Goal: Information Seeking & Learning: Learn about a topic

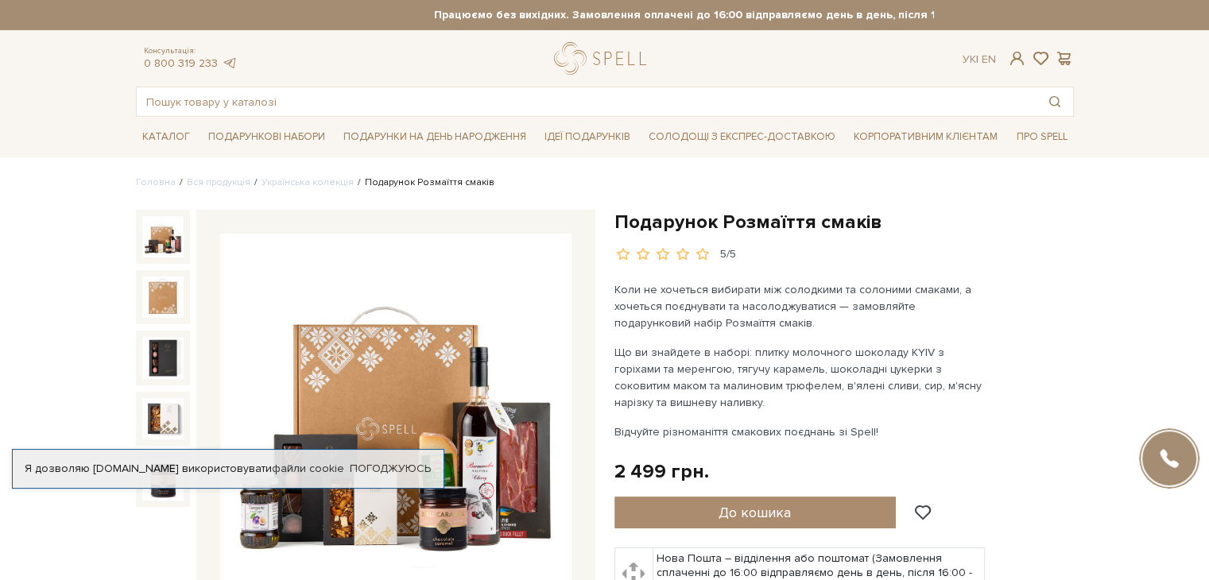
click at [870, 223] on h1 "Подарунок Розмаїття смаків" at bounding box center [843, 222] width 459 height 25
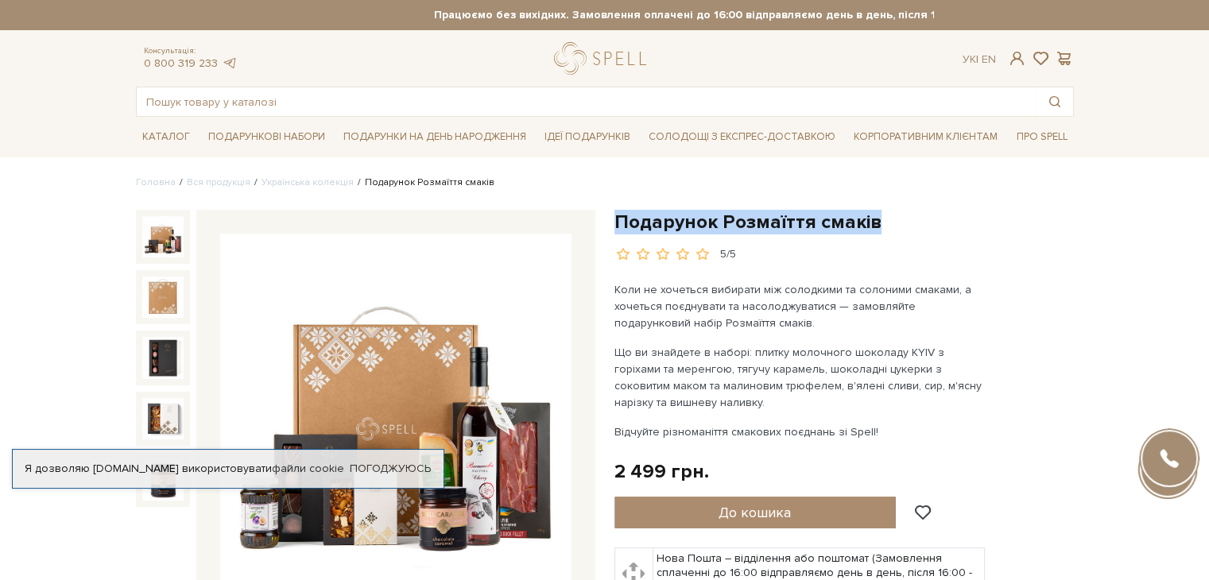
drag, startPoint x: 884, startPoint y: 223, endPoint x: 614, endPoint y: 224, distance: 270.3
click at [614, 224] on h1 "Подарунок Розмаїття смаків" at bounding box center [843, 222] width 459 height 25
copy h1 "Подарунок Розмаїття смаків"
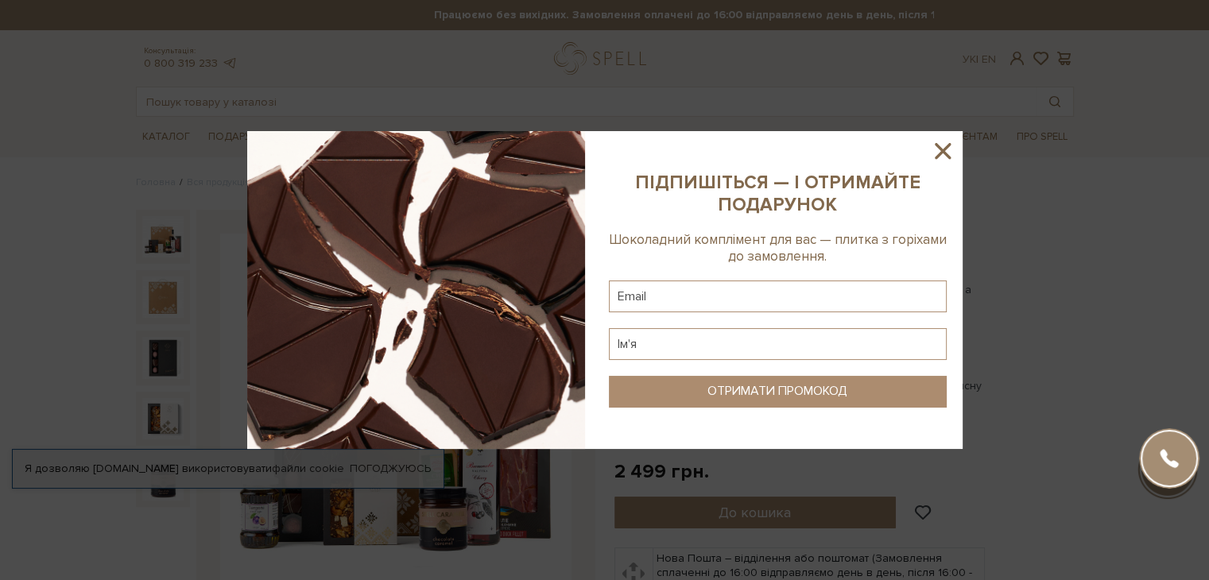
click at [941, 147] on icon at bounding box center [942, 151] width 27 height 27
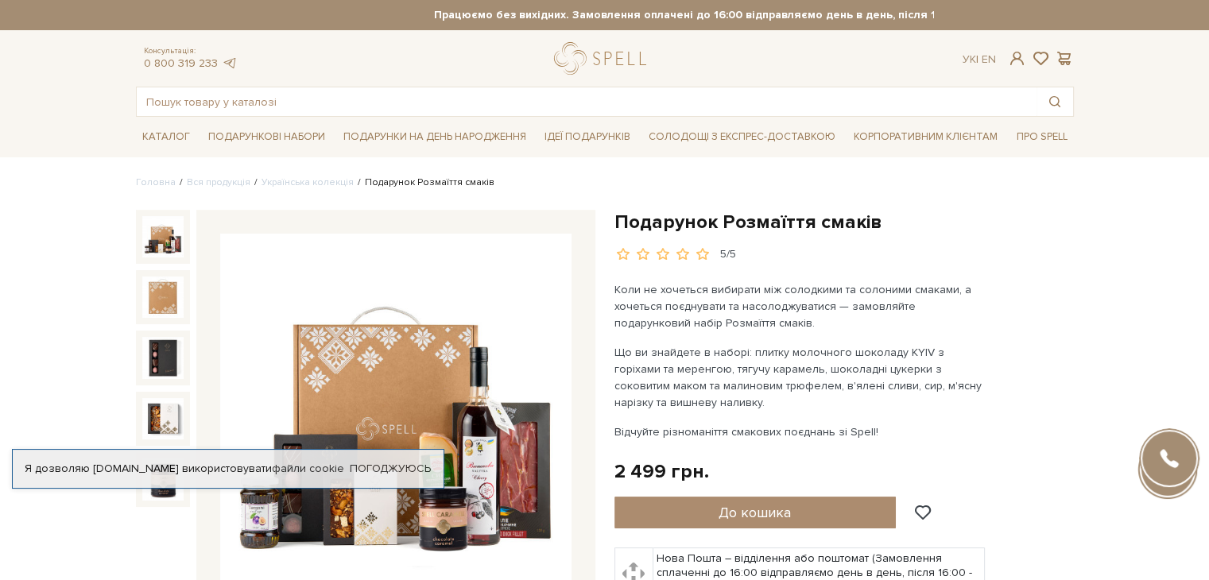
click at [758, 401] on p "Що ви знайдете в наборі: плитку молочного шоколаду KYIV з горіхами та меренгою,…" at bounding box center [800, 377] width 373 height 67
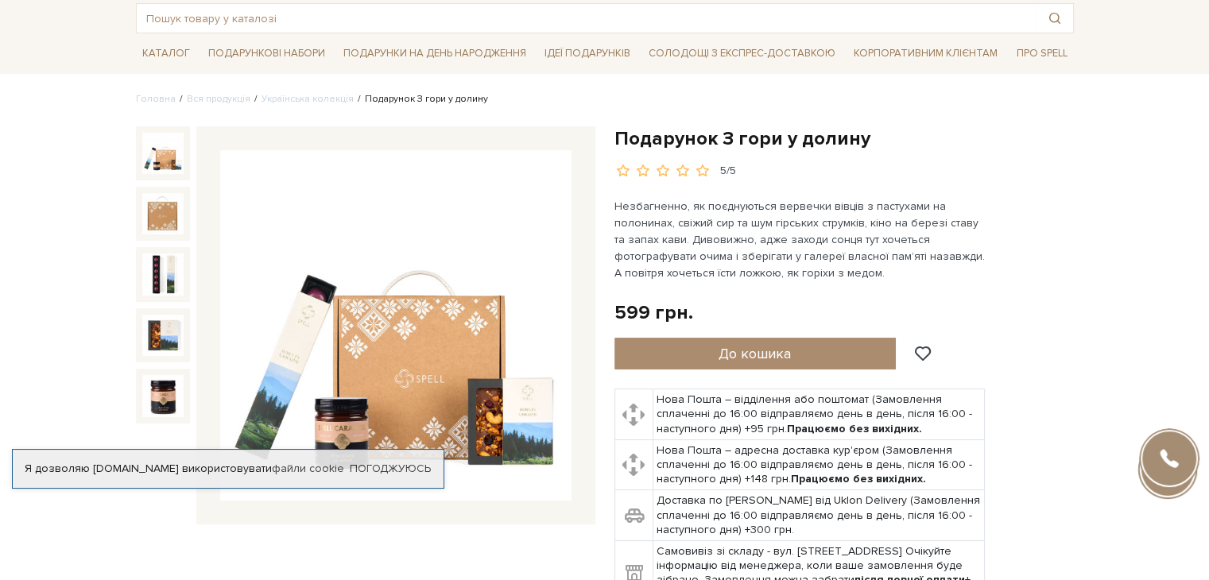
scroll to position [79, 0]
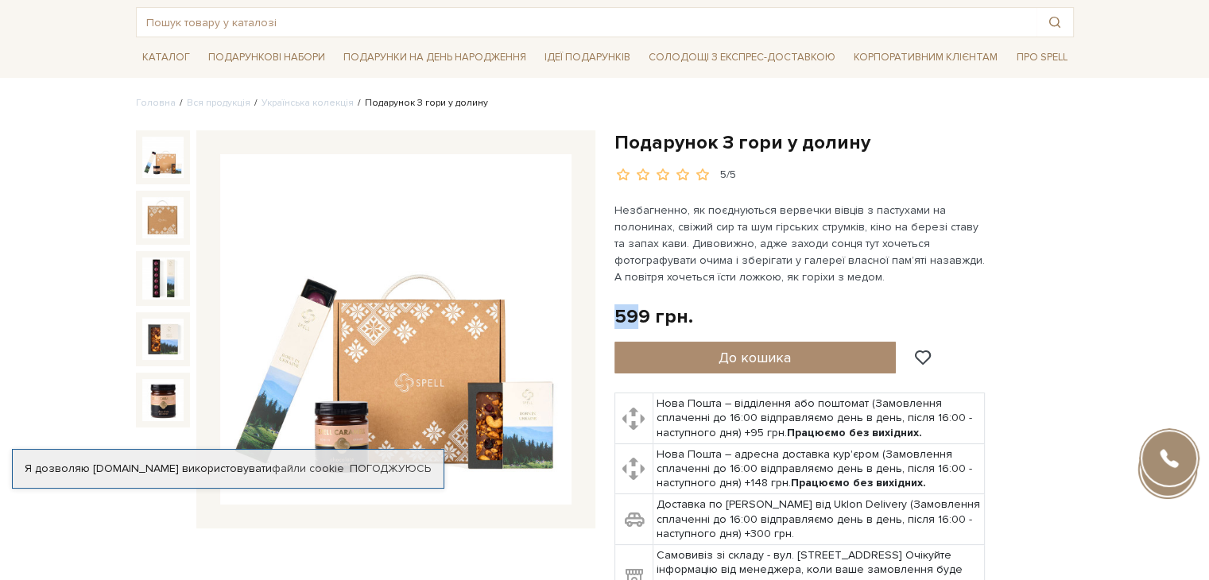
drag, startPoint x: 614, startPoint y: 312, endPoint x: 633, endPoint y: 308, distance: 19.5
click at [633, 308] on div "599 грн." at bounding box center [653, 316] width 79 height 25
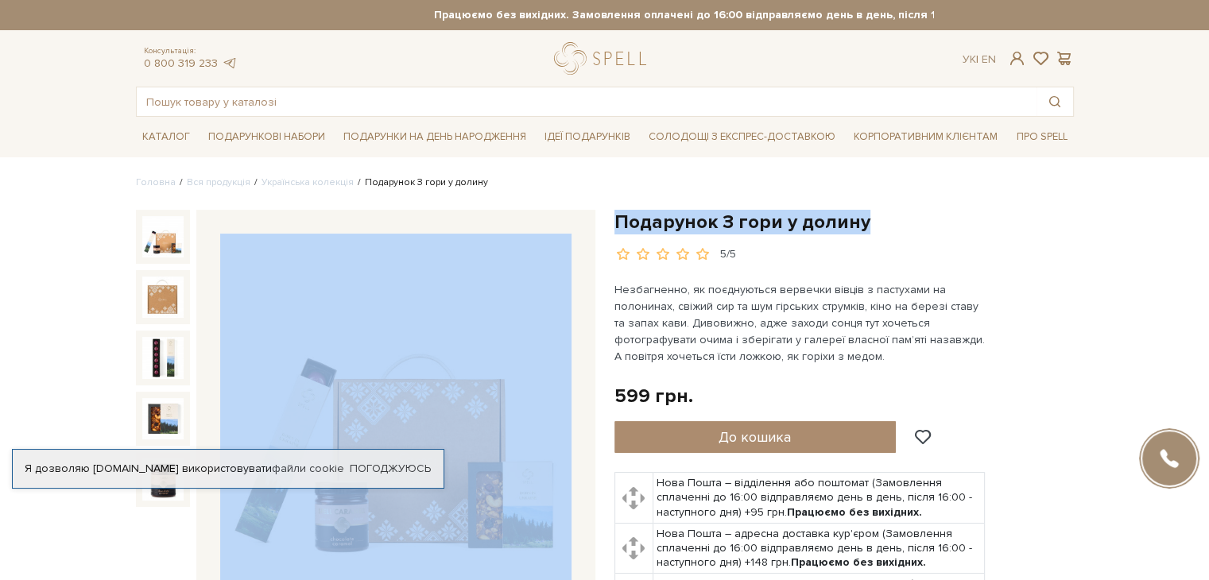
drag, startPoint x: 854, startPoint y: 217, endPoint x: 615, endPoint y: 218, distance: 238.5
click at [601, 214] on div "Подарунок З гори у долину 5/5 5/5" at bounding box center [604, 479] width 957 height 538
drag, startPoint x: 715, startPoint y: 230, endPoint x: 819, endPoint y: 223, distance: 103.5
click at [715, 230] on h1 "Подарунок З гори у долину" at bounding box center [843, 222] width 459 height 25
click at [868, 225] on h1 "Подарунок З гори у долину" at bounding box center [843, 222] width 459 height 25
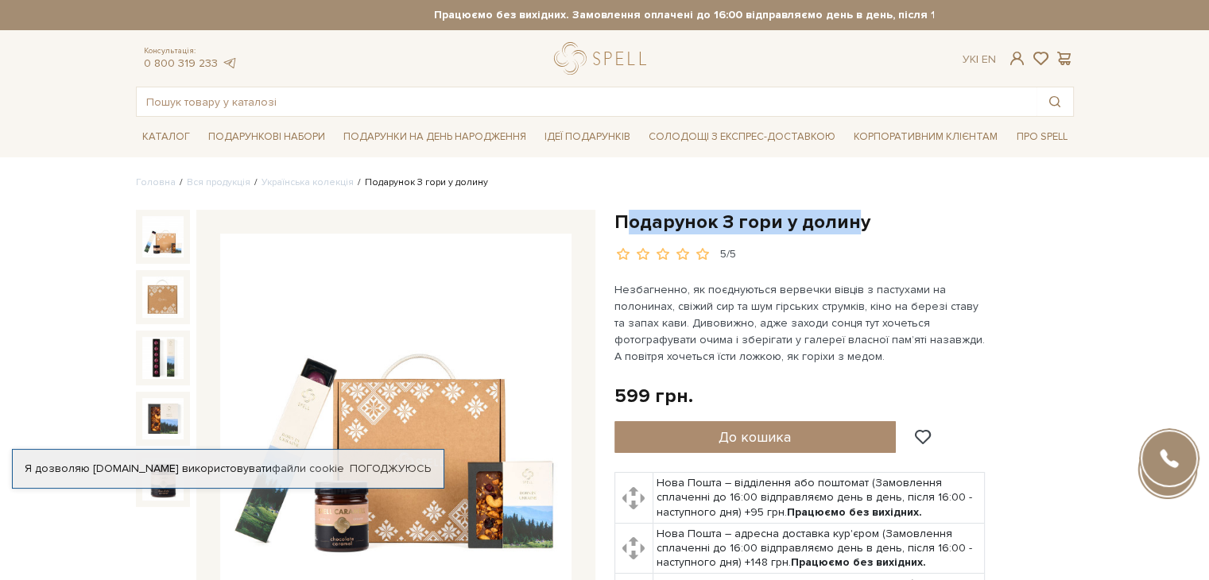
drag, startPoint x: 855, startPoint y: 220, endPoint x: 636, endPoint y: 227, distance: 219.5
click at [620, 223] on h1 "Подарунок З гори у долину" at bounding box center [843, 222] width 459 height 25
click at [842, 232] on h1 "Подарунок З гори у долину" at bounding box center [843, 222] width 459 height 25
drag, startPoint x: 862, startPoint y: 221, endPoint x: 614, endPoint y: 222, distance: 248.8
click at [614, 222] on h1 "Подарунок З гори у долину" at bounding box center [843, 222] width 459 height 25
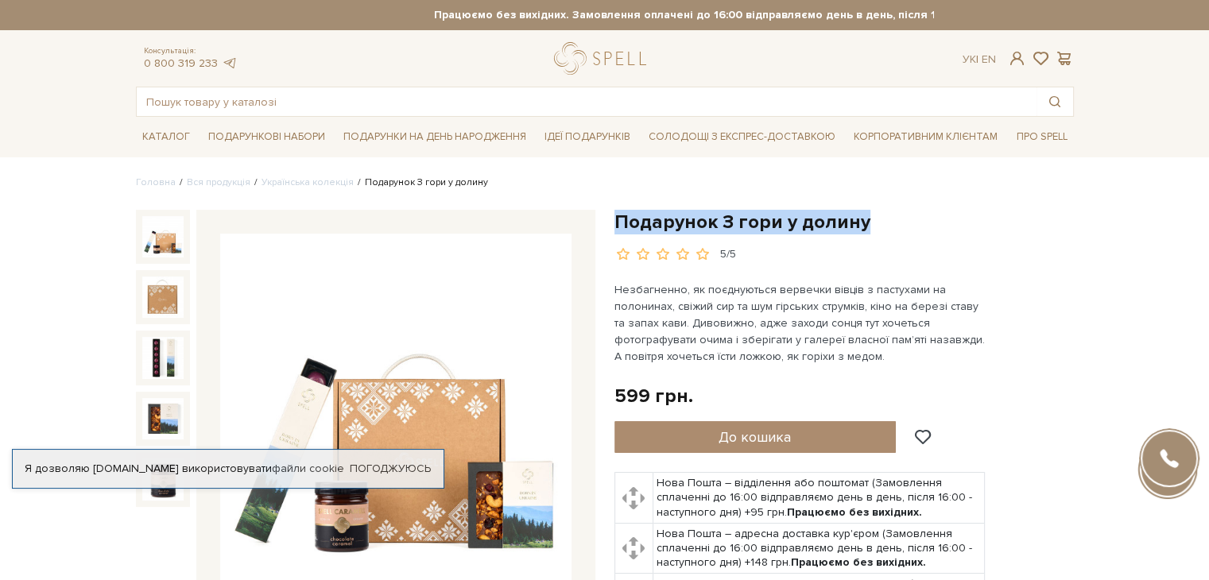
copy h1 "Подарунок З гори у долину"
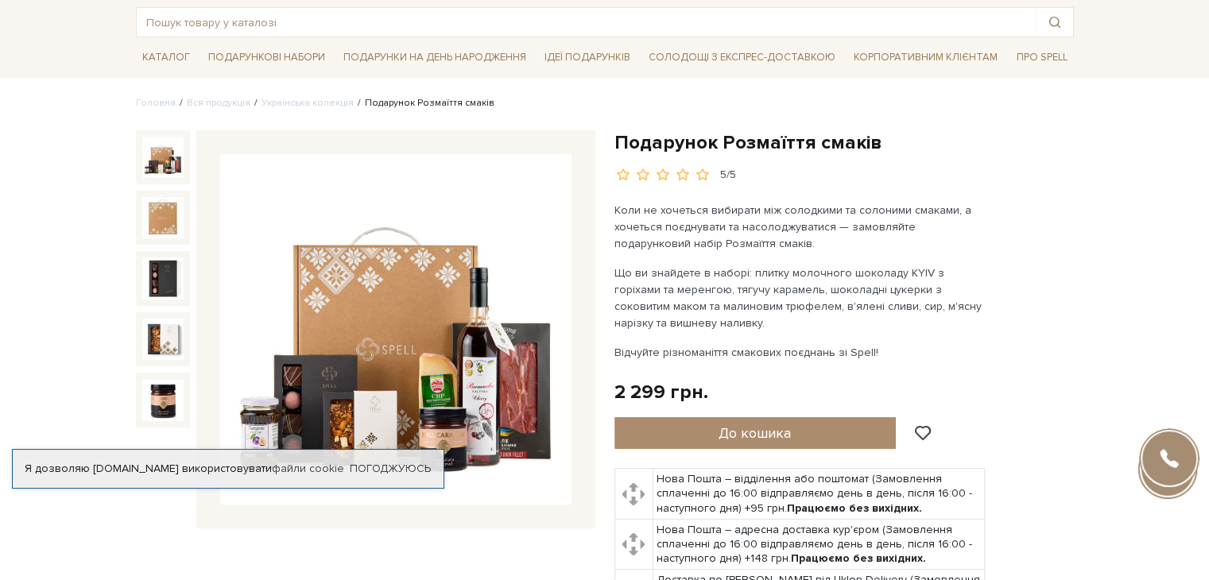
scroll to position [79, 0]
